Goal: Task Accomplishment & Management: Use online tool/utility

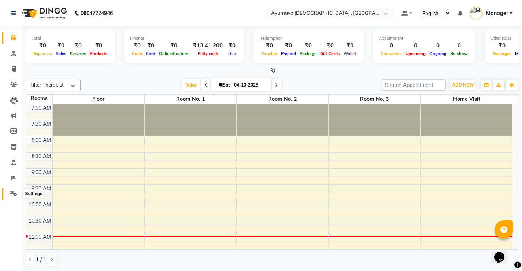
click at [15, 193] on icon at bounding box center [13, 192] width 7 height 5
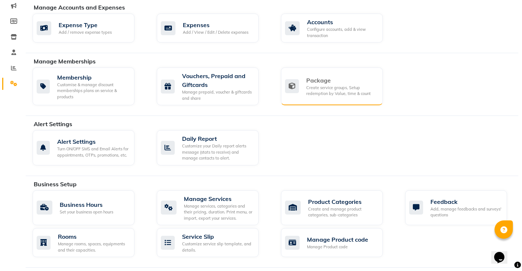
click at [322, 78] on div "Package" at bounding box center [341, 80] width 71 height 9
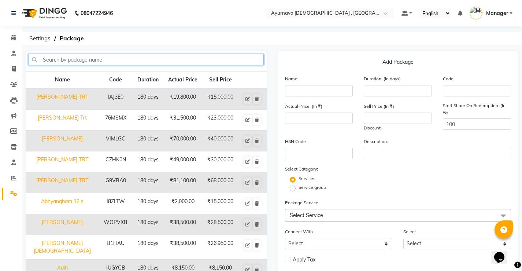
click at [70, 58] on input "text" at bounding box center [146, 59] width 235 height 11
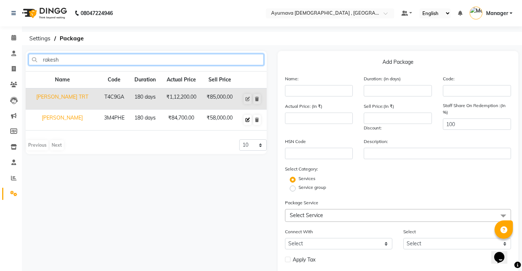
type input "rakesh"
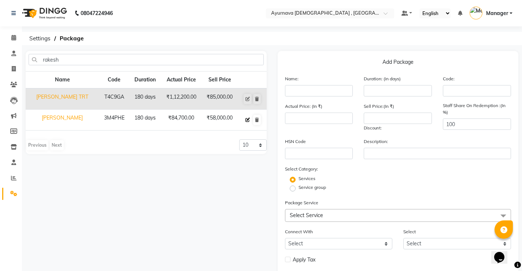
click at [247, 118] on icon at bounding box center [247, 120] width 4 height 4
type input "[PERSON_NAME]"
type input "180"
type input "3M4PHE"
type input "84700"
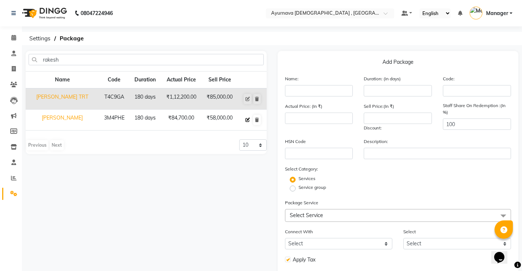
type input "58000"
checkbox input "true"
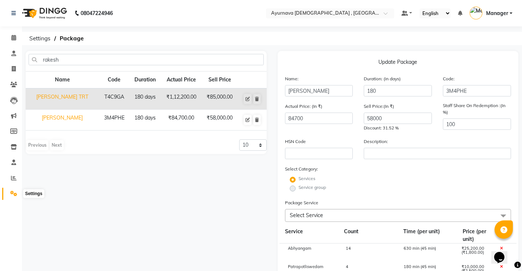
click at [9, 194] on span at bounding box center [13, 193] width 13 height 8
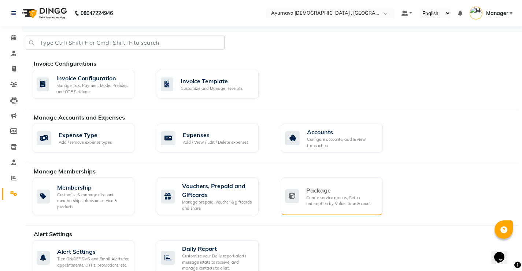
click at [315, 206] on div "Create service groups, Setup redemption by Value, time & count" at bounding box center [341, 200] width 71 height 12
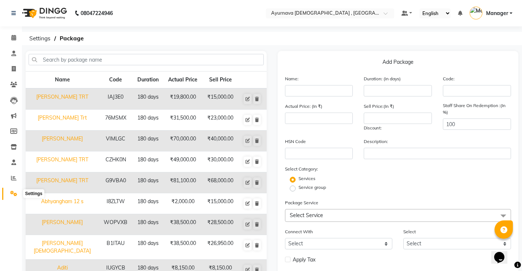
click at [14, 192] on icon at bounding box center [13, 192] width 7 height 5
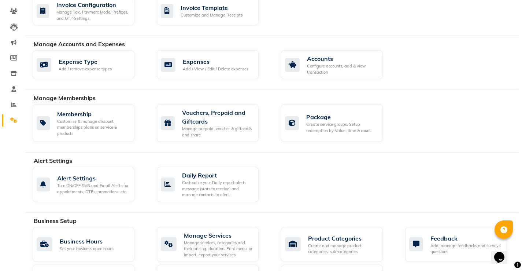
scroll to position [147, 0]
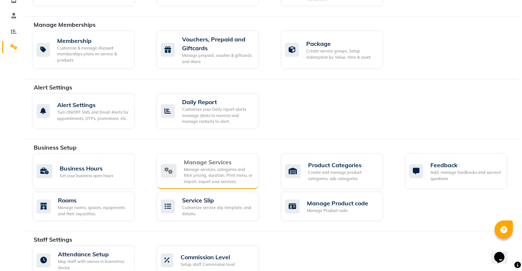
click at [238, 175] on div "Manage services, categories and their pricing, duration. Print menu, or import,…" at bounding box center [218, 175] width 69 height 18
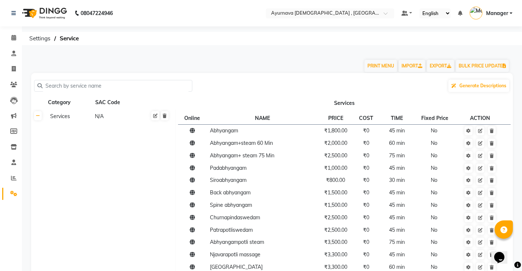
click at [127, 85] on input "text" at bounding box center [115, 85] width 147 height 11
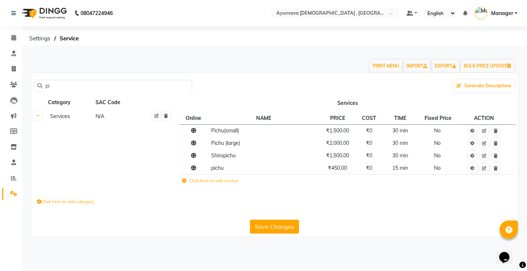
type input "p"
type input "pichu"
click at [15, 68] on icon at bounding box center [14, 68] width 4 height 5
select select "service"
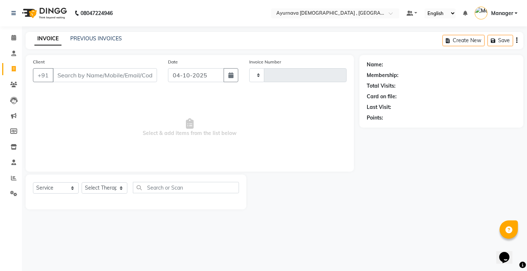
type input "1613"
select select "5587"
click at [79, 77] on input "Client" at bounding box center [105, 75] width 104 height 14
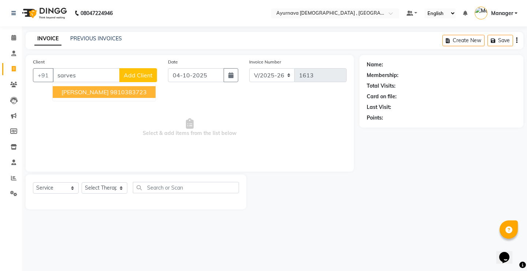
click at [104, 96] on button "[PERSON_NAME] 9810383723" at bounding box center [104, 92] width 103 height 12
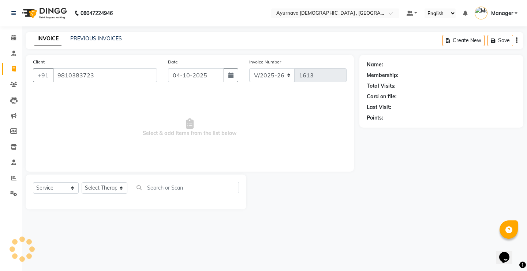
type input "9810383723"
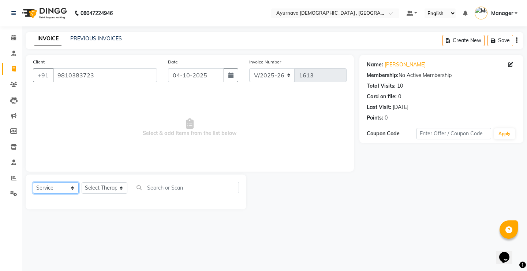
click at [64, 189] on select "Select Service Product Membership Package Voucher Prepaid Gift Card" at bounding box center [56, 187] width 46 height 11
select select "P"
click at [33, 182] on select "Select Service Product Membership Package Voucher Prepaid Gift Card" at bounding box center [56, 187] width 46 height 11
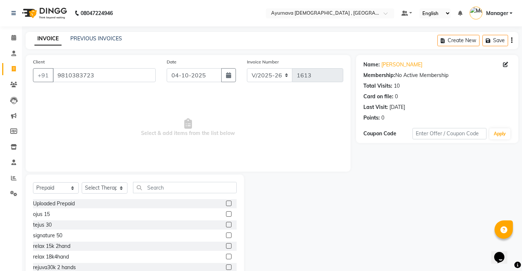
click at [226, 246] on label at bounding box center [228, 245] width 5 height 5
click at [226, 246] on input "checkbox" at bounding box center [228, 246] width 5 height 5
checkbox input "false"
click at [109, 186] on select "Select Therapist [PERSON_NAME] Anjali [PERSON_NAME] ji [PERSON_NAME] [PERSON_NA…" at bounding box center [105, 187] width 46 height 11
select select "63607"
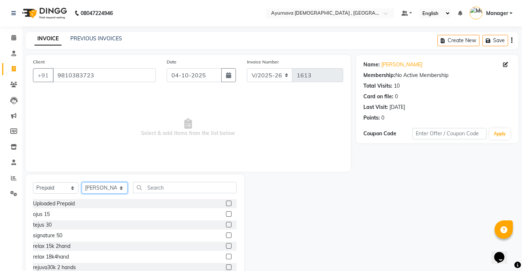
click at [82, 182] on select "Select Therapist [PERSON_NAME] Anjali [PERSON_NAME] ji [PERSON_NAME] [PERSON_NA…" at bounding box center [105, 187] width 46 height 11
click at [226, 245] on label at bounding box center [228, 245] width 5 height 5
click at [226, 245] on input "checkbox" at bounding box center [228, 246] width 5 height 5
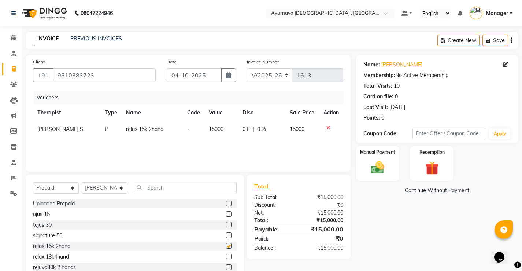
checkbox input "false"
click at [381, 156] on div "Manual Payment" at bounding box center [377, 163] width 45 height 36
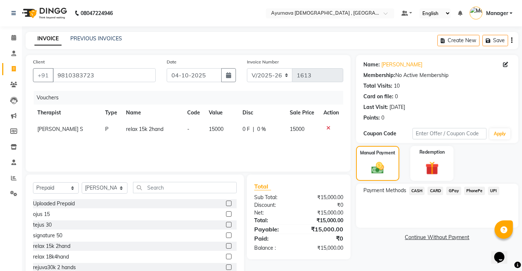
click at [438, 189] on span "CARD" at bounding box center [435, 190] width 16 height 8
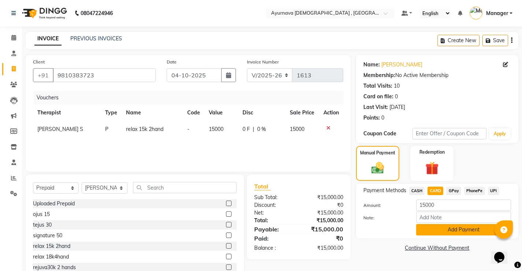
click at [456, 228] on button "Add Payment" at bounding box center [463, 229] width 95 height 11
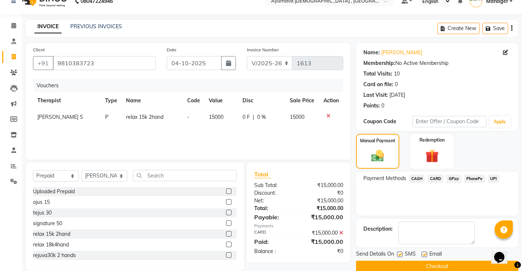
scroll to position [24, 0]
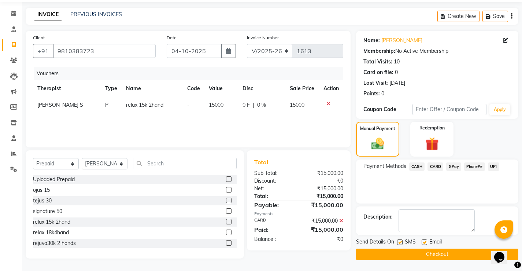
click at [401, 240] on label at bounding box center [399, 241] width 5 height 5
click at [401, 240] on input "checkbox" at bounding box center [399, 242] width 5 height 5
checkbox input "false"
click at [426, 241] on label at bounding box center [424, 241] width 5 height 5
click at [426, 241] on input "checkbox" at bounding box center [424, 242] width 5 height 5
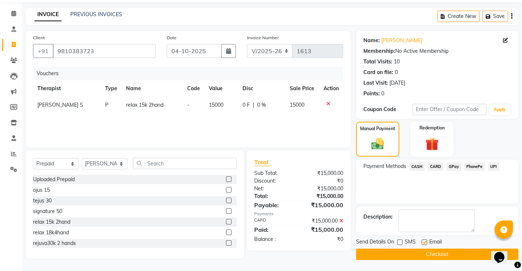
checkbox input "false"
click at [426, 252] on button "Checkout" at bounding box center [437, 253] width 162 height 11
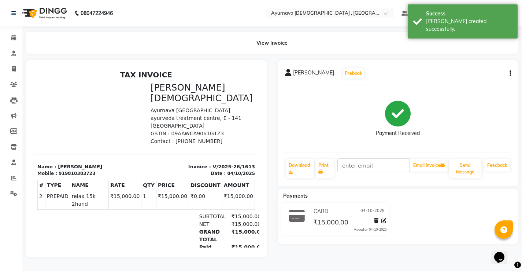
scroll to position [3, 0]
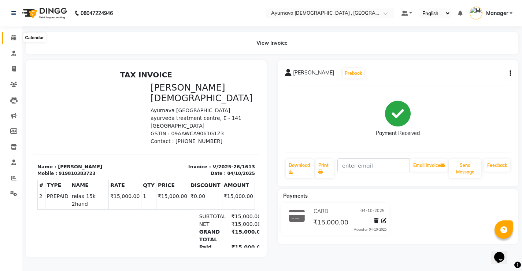
click at [11, 38] on span at bounding box center [13, 38] width 13 height 8
